Goal: Information Seeking & Learning: Learn about a topic

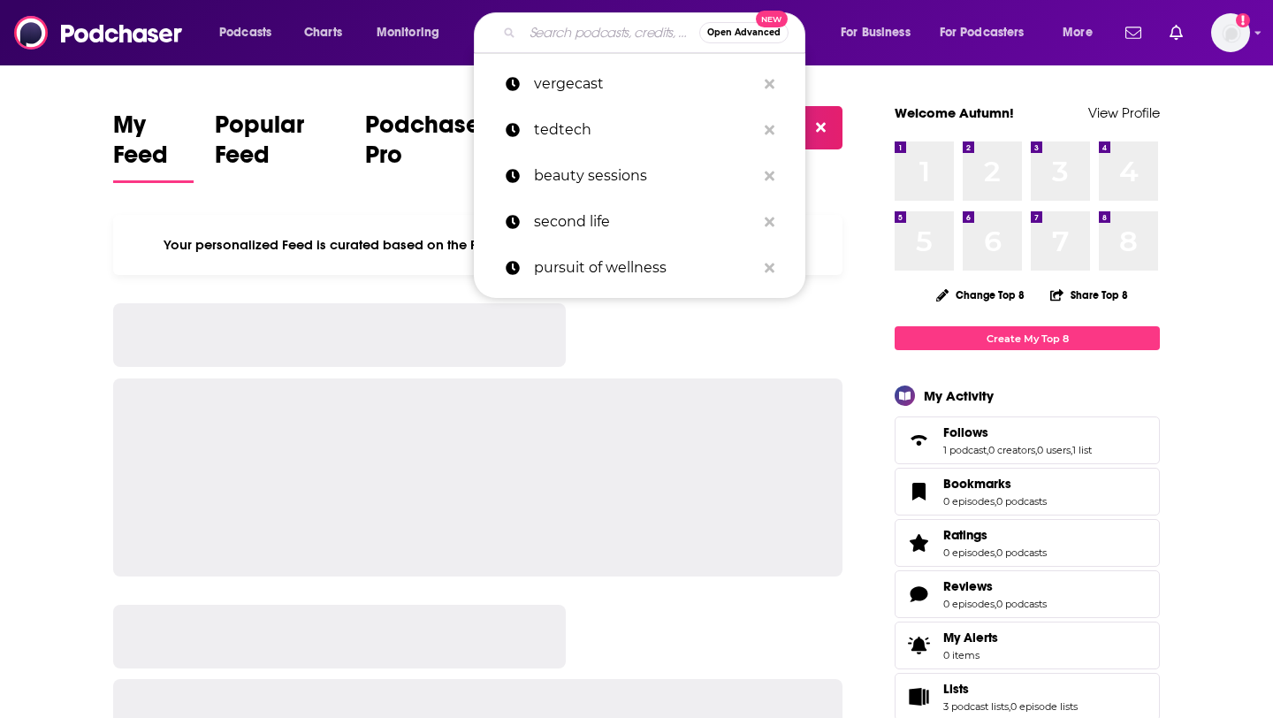
click at [595, 33] on input "Search podcasts, credits, & more..." at bounding box center [610, 33] width 177 height 28
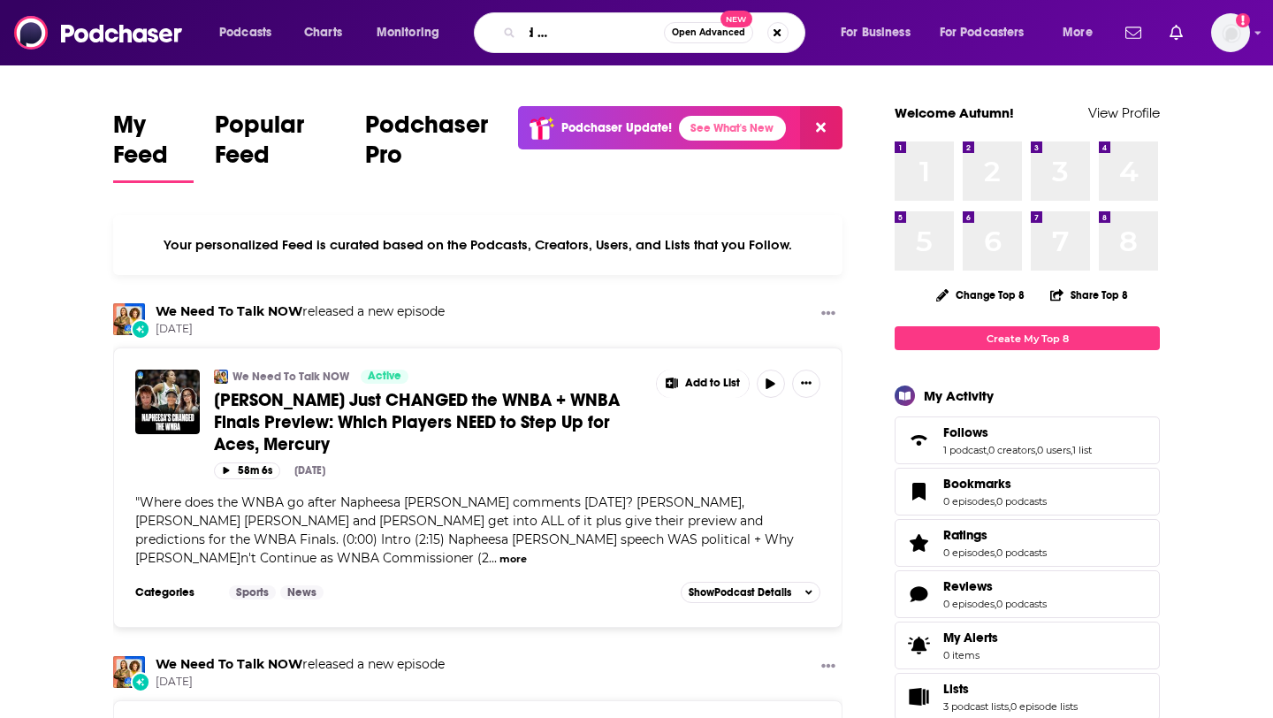
scroll to position [0, 103]
type input "modern thyroid & wellness podcast"
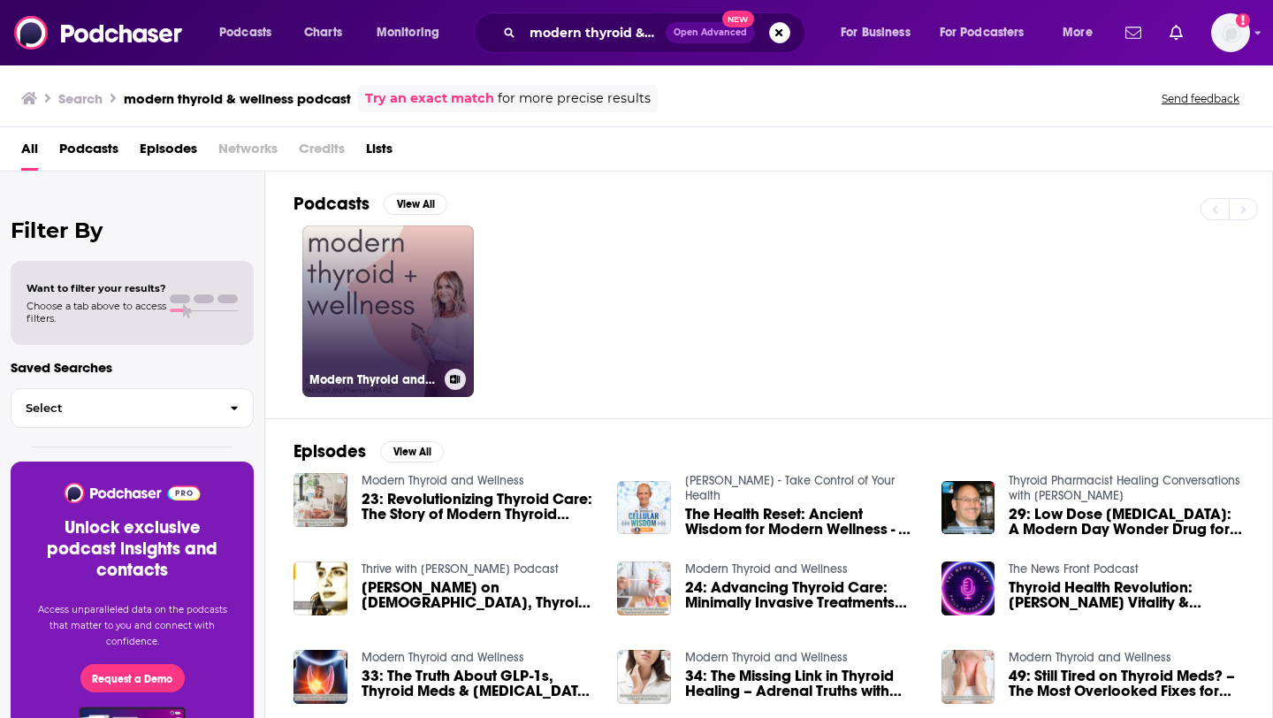
click at [400, 312] on link "Modern Thyroid and Wellness" at bounding box center [388, 311] width 172 height 172
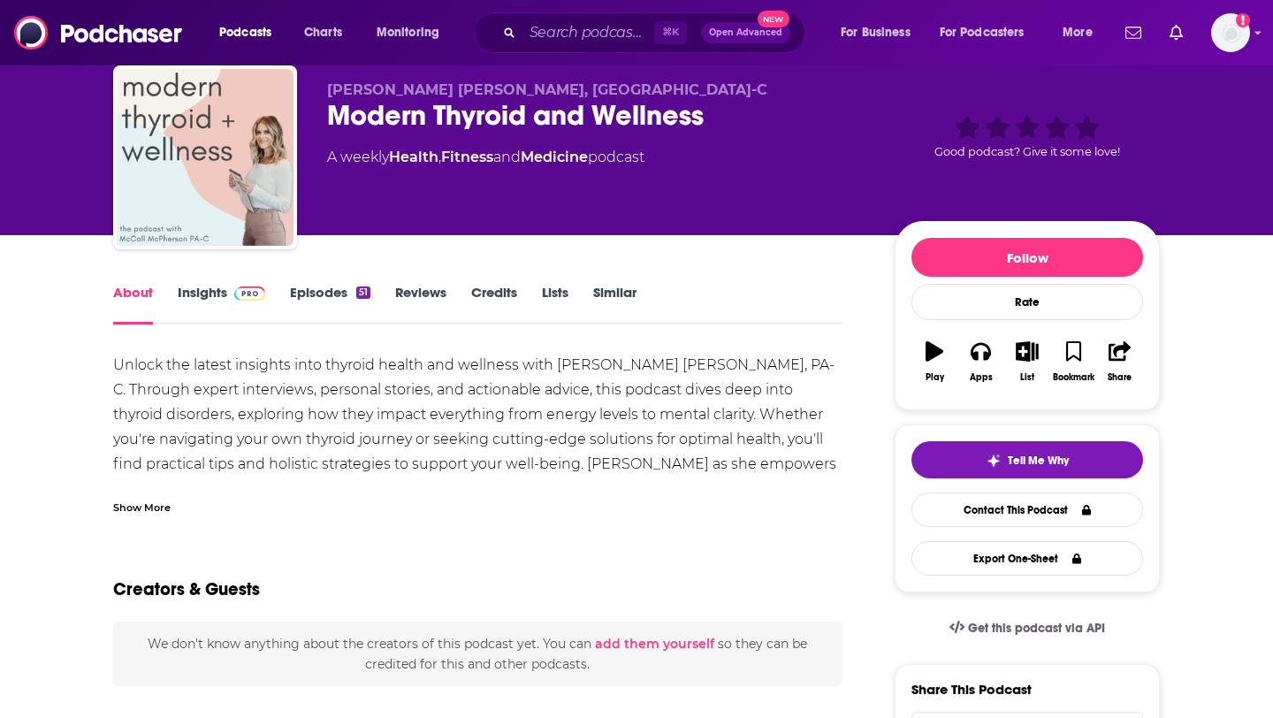
scroll to position [44, 0]
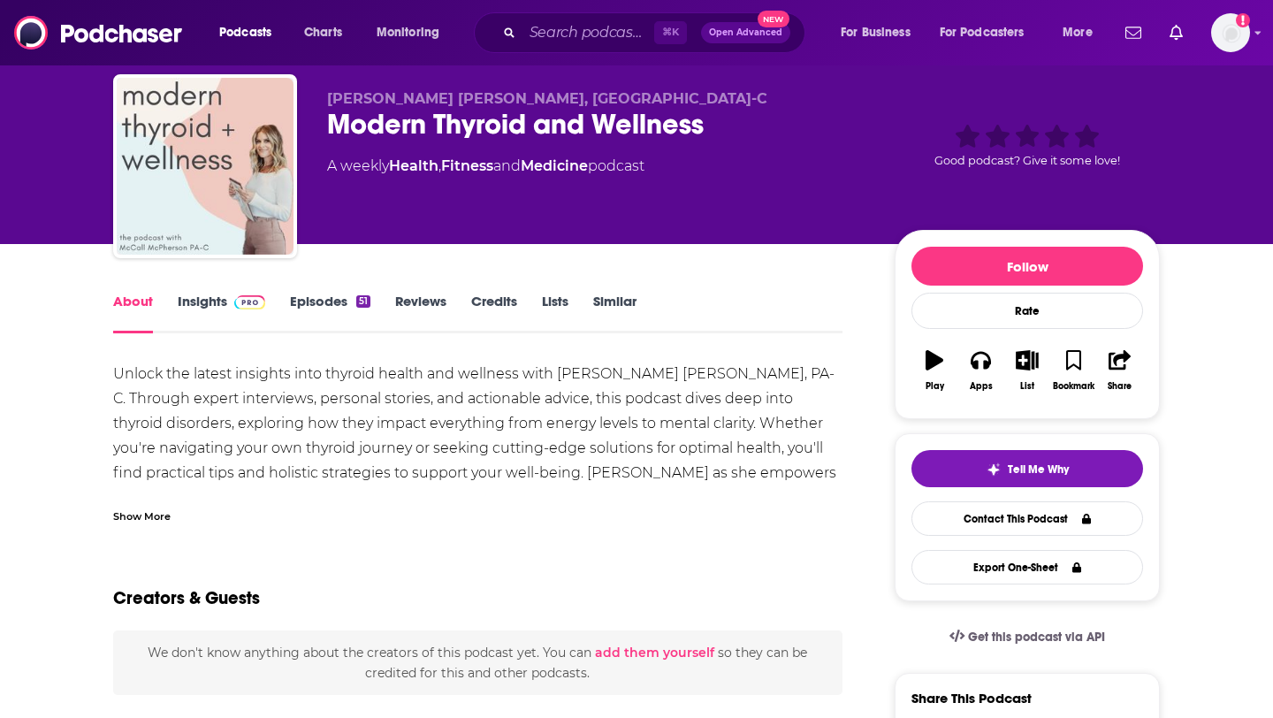
click at [209, 298] on link "Insights" at bounding box center [222, 313] width 88 height 41
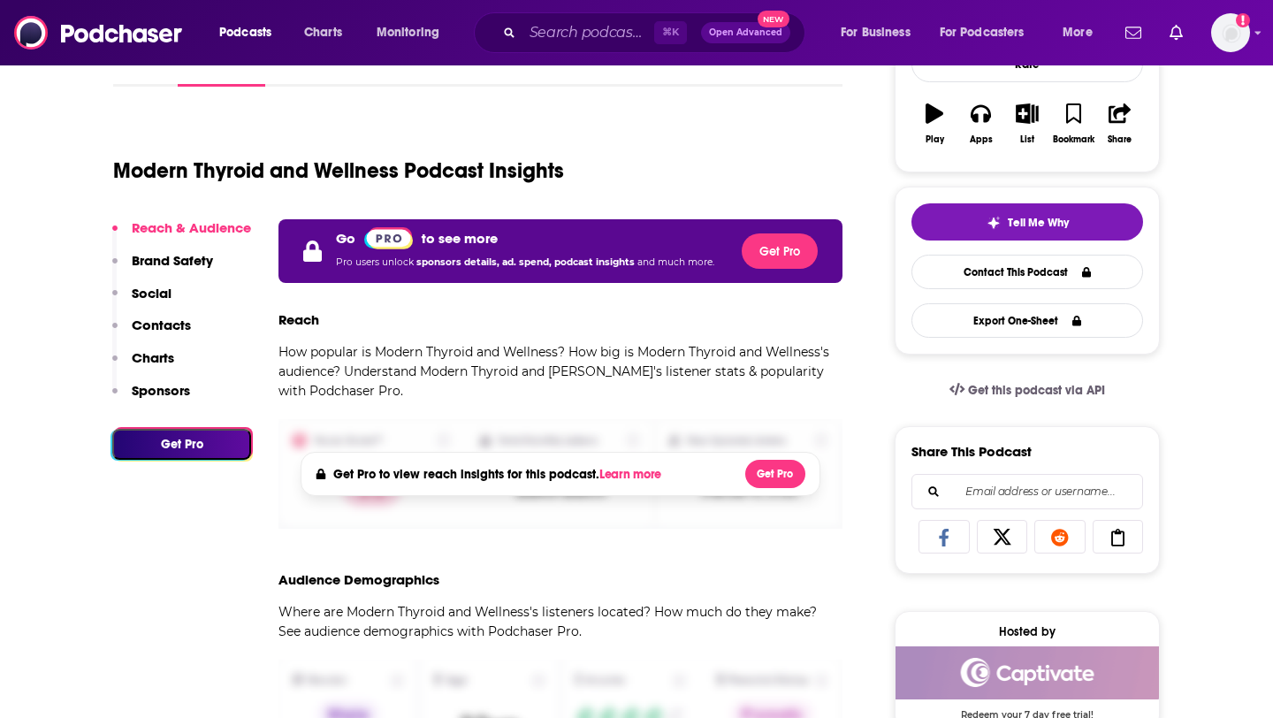
scroll to position [293, 0]
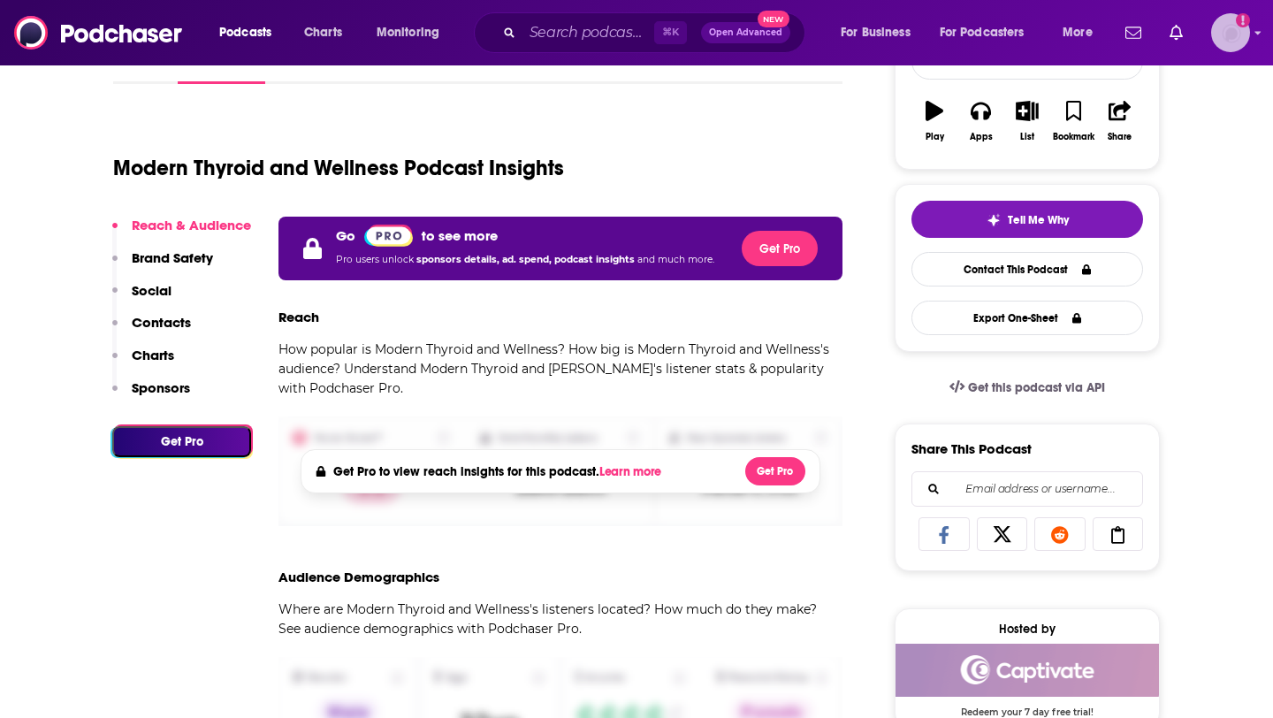
click at [1228, 40] on img "Logged in as autumncomm" at bounding box center [1230, 32] width 39 height 39
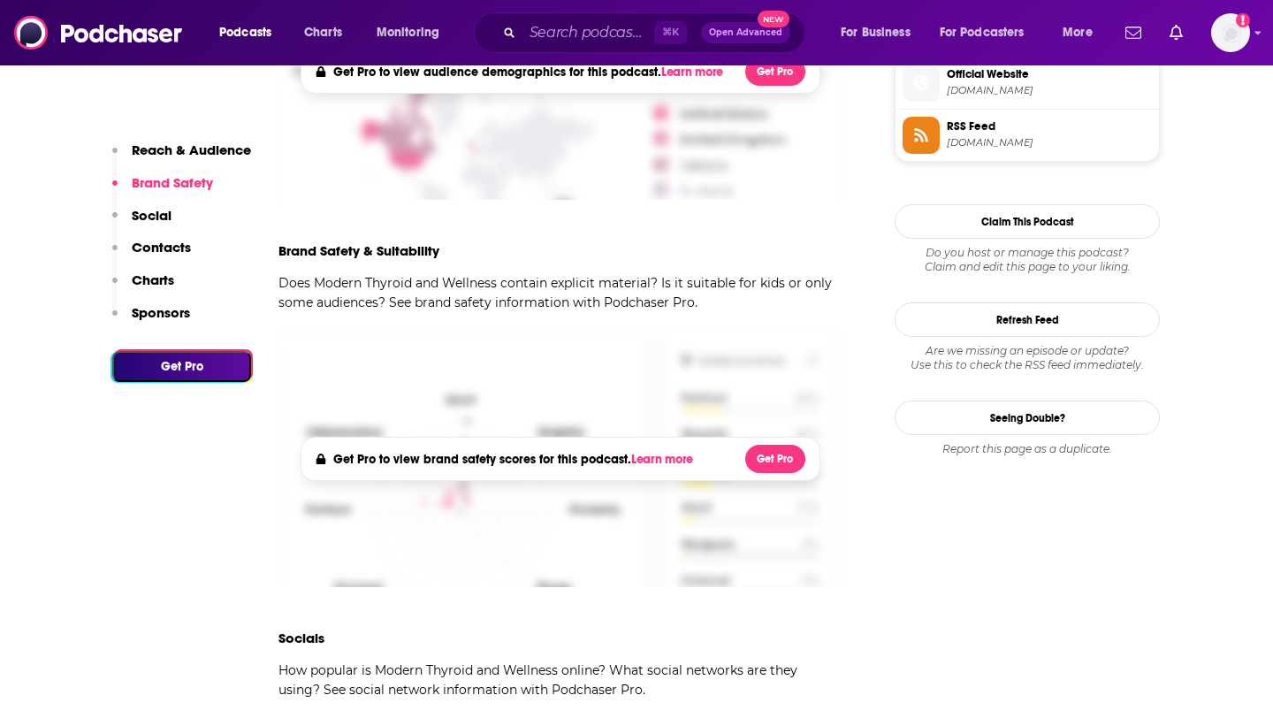
scroll to position [1006, 0]
click at [161, 252] on p "Contacts" at bounding box center [161, 247] width 59 height 17
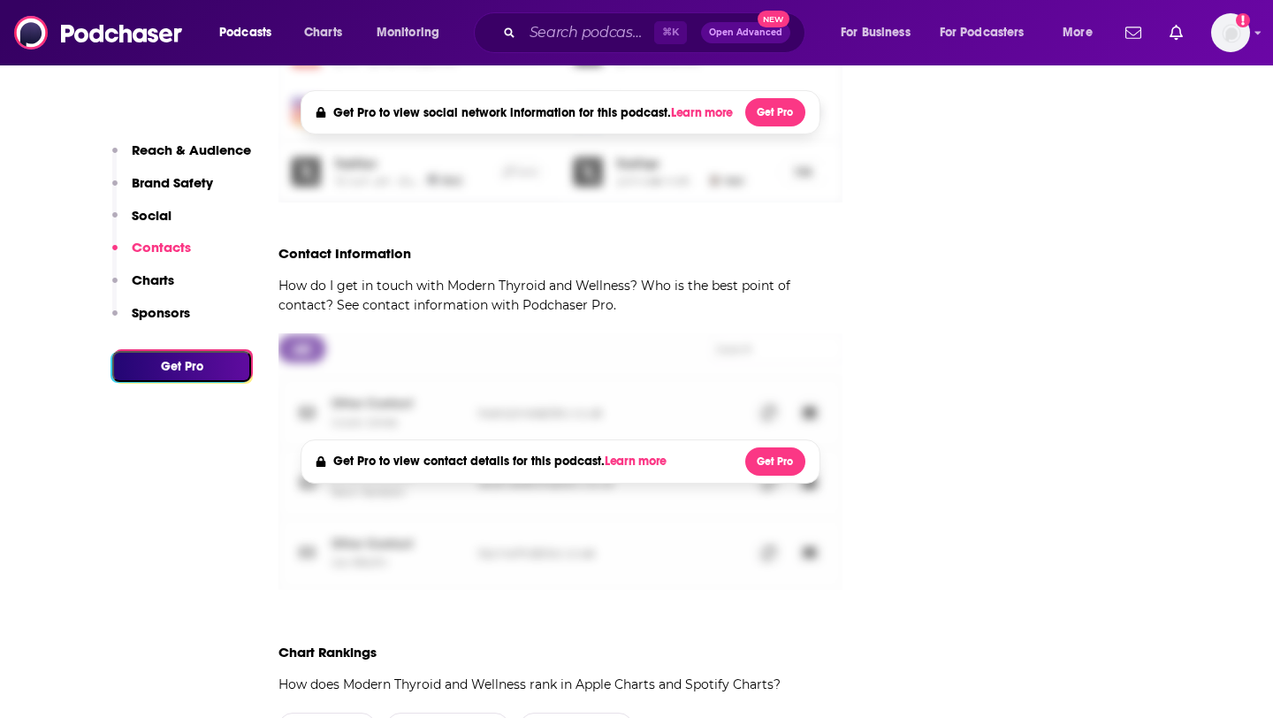
click at [166, 278] on p "Charts" at bounding box center [153, 279] width 42 height 17
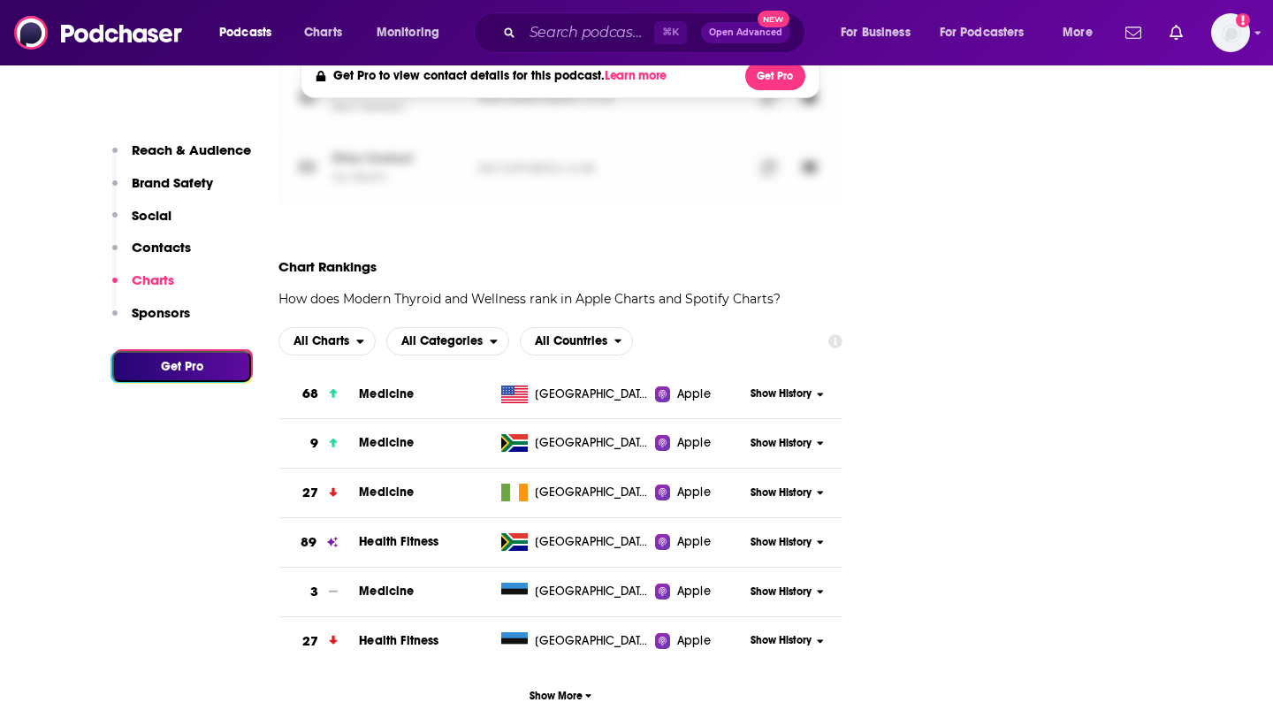
scroll to position [2091, 0]
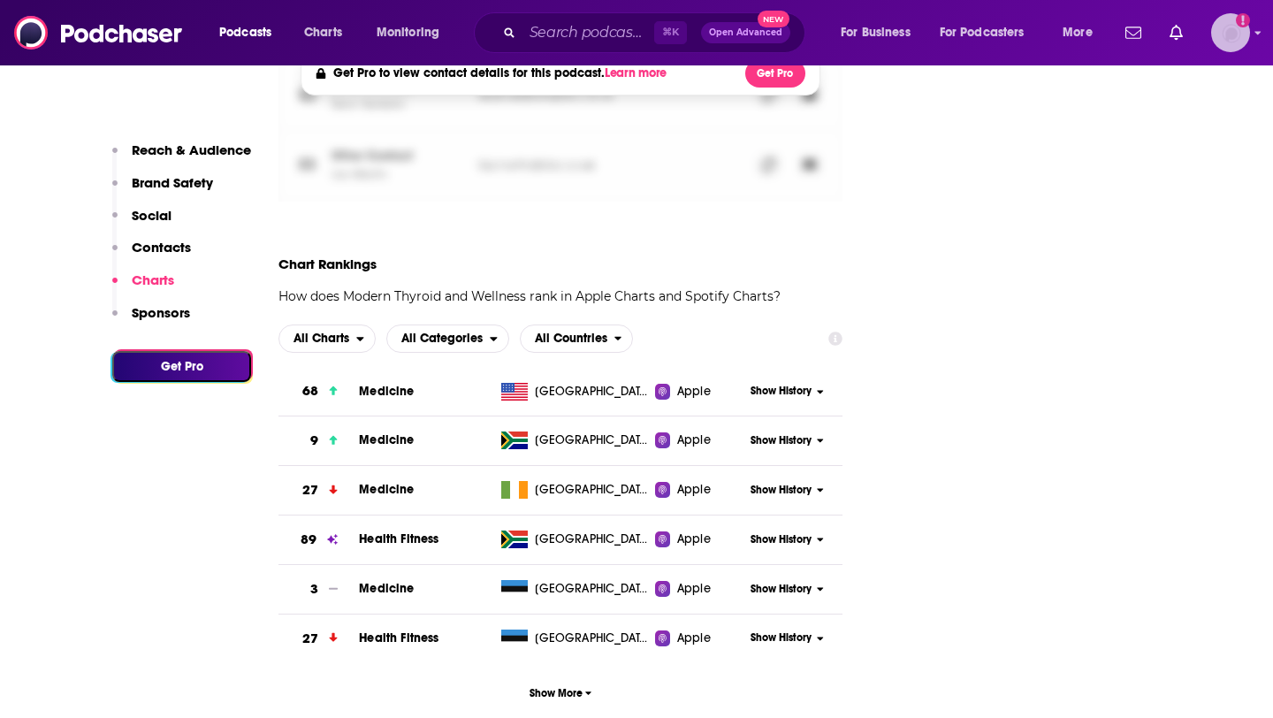
click at [1223, 44] on img "Logged in as autumncomm" at bounding box center [1230, 32] width 39 height 39
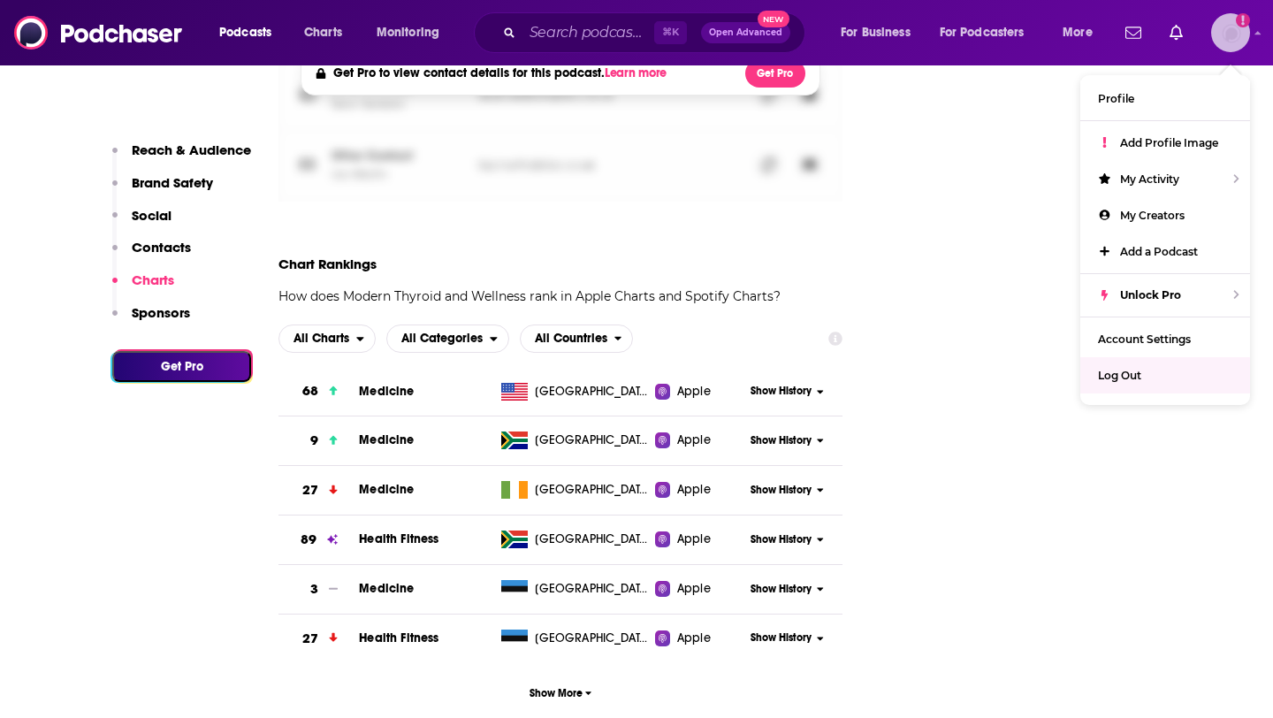
click at [1144, 373] on div "Log Out" at bounding box center [1165, 375] width 170 height 36
